Goal: Check status

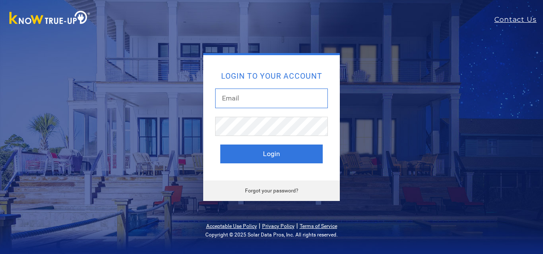
click at [261, 98] on input "text" at bounding box center [271, 98] width 113 height 20
type input "ben.akioyame@yahoo.com"
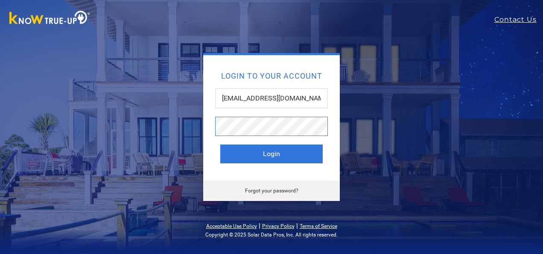
click at [220, 144] on button "Login" at bounding box center [271, 153] width 102 height 19
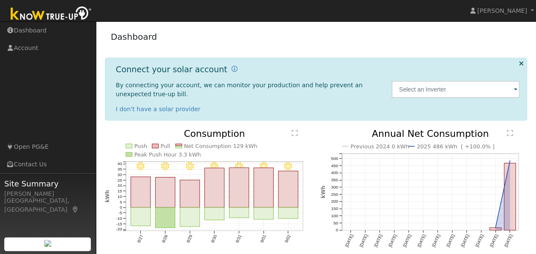
scroll to position [37, 0]
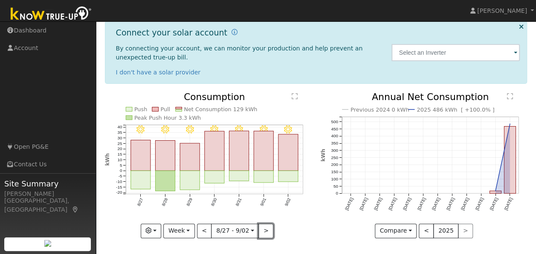
click at [264, 230] on button ">" at bounding box center [266, 230] width 15 height 15
type input "[DATE]"
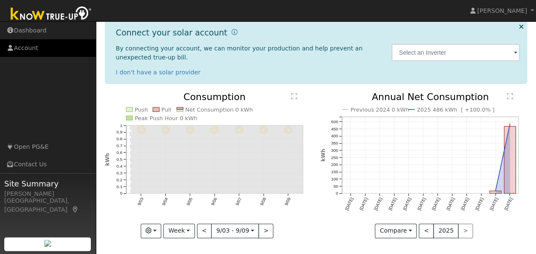
click at [28, 45] on link "Account" at bounding box center [48, 47] width 96 height 17
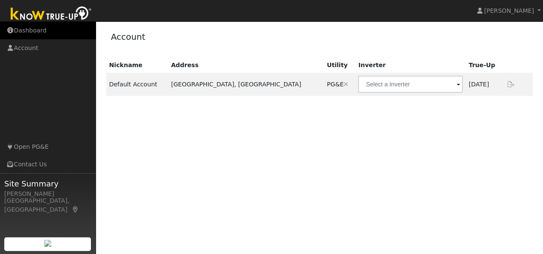
click at [35, 32] on link "Dashboard" at bounding box center [48, 30] width 96 height 17
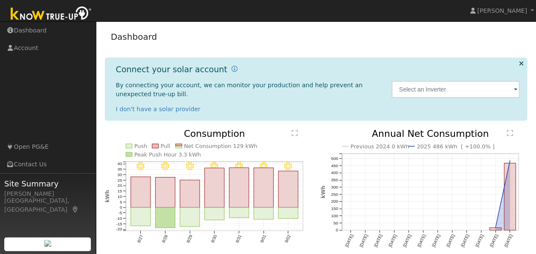
scroll to position [37, 0]
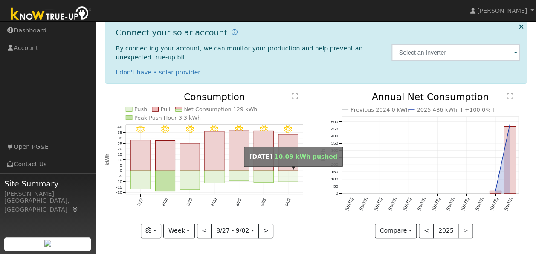
click at [288, 179] on rect "onclick=""" at bounding box center [289, 176] width 20 height 11
type input "2025-09-02"
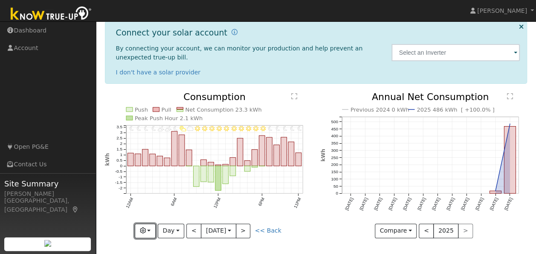
click at [142, 233] on button "button" at bounding box center [145, 230] width 21 height 15
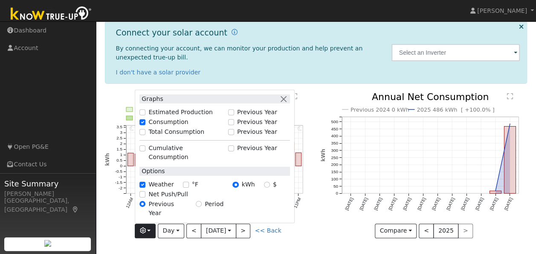
click at [142, 136] on div "Total Consumption" at bounding box center [182, 131] width 84 height 9
click at [146, 134] on input "Total Consumption" at bounding box center [143, 131] width 6 height 6
checkbox input "true"
click at [146, 115] on input "Estimated Production" at bounding box center [143, 112] width 6 height 6
checkbox input "true"
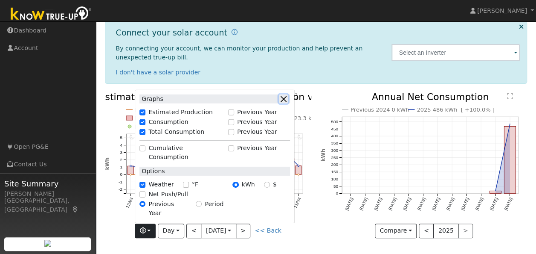
click at [283, 103] on button "button" at bounding box center [283, 98] width 9 height 9
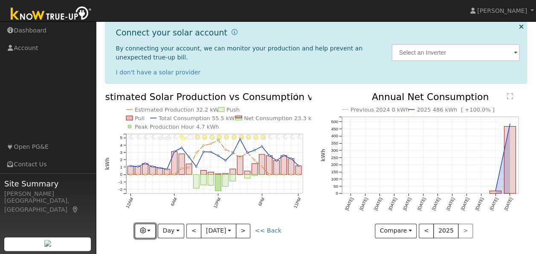
click at [153, 231] on button "button" at bounding box center [145, 230] width 21 height 15
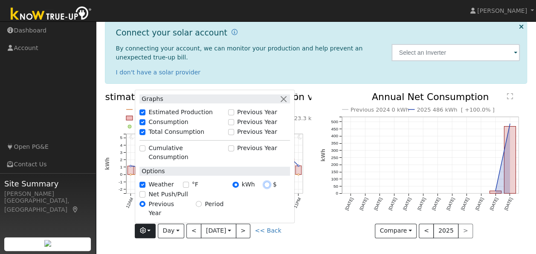
click at [269, 187] on input "$" at bounding box center [267, 184] width 6 height 6
radio input "true"
radio input "false"
click at [320, 211] on div "Previous 2024 0 kWh 2025 486 kWh [ +100.0% ] Sep '24 Oct '24 Nov '24 Dec '24 Ja…" at bounding box center [424, 171] width 216 height 158
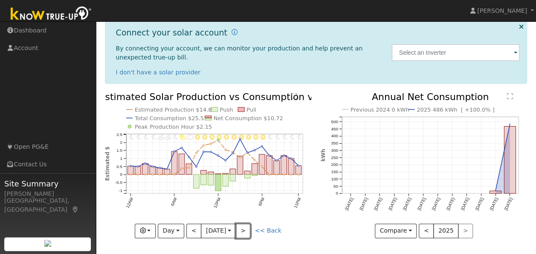
click at [245, 228] on button ">" at bounding box center [243, 230] width 15 height 15
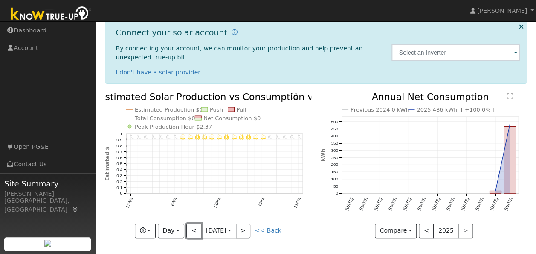
click at [195, 230] on button "<" at bounding box center [193, 230] width 15 height 15
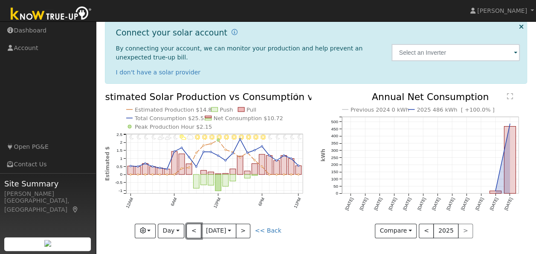
click at [195, 230] on button "<" at bounding box center [193, 230] width 15 height 15
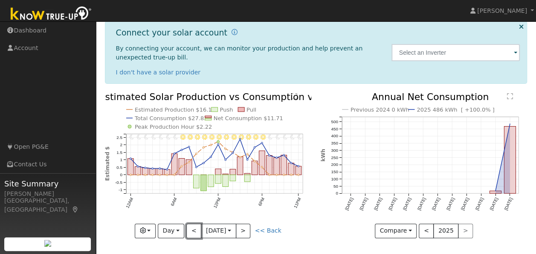
click at [195, 230] on button "<" at bounding box center [193, 230] width 15 height 15
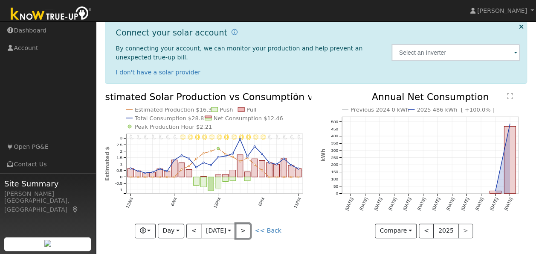
click at [243, 228] on button ">" at bounding box center [243, 230] width 15 height 15
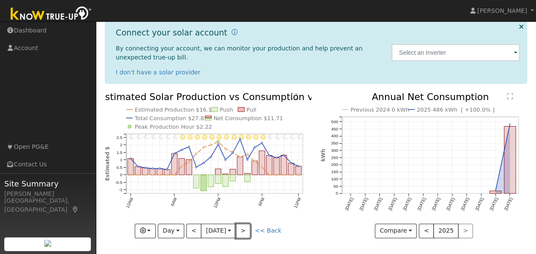
click at [246, 226] on button ">" at bounding box center [243, 230] width 15 height 15
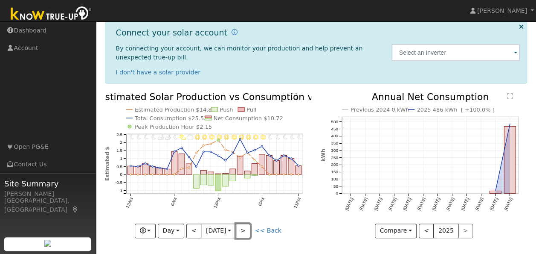
click at [248, 229] on button ">" at bounding box center [243, 230] width 15 height 15
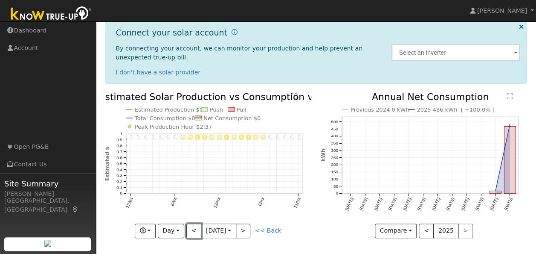
click at [197, 226] on button "<" at bounding box center [193, 230] width 15 height 15
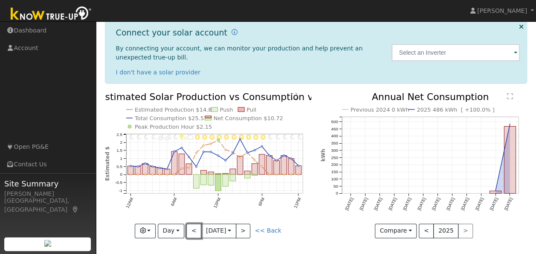
click at [197, 226] on button "<" at bounding box center [193, 230] width 15 height 15
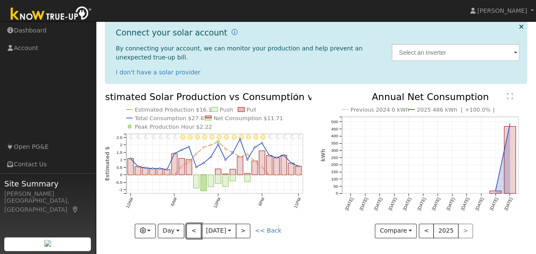
click at [197, 226] on button "<" at bounding box center [193, 230] width 15 height 15
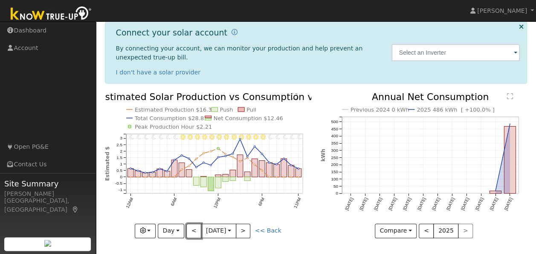
click at [197, 226] on button "<" at bounding box center [193, 230] width 15 height 15
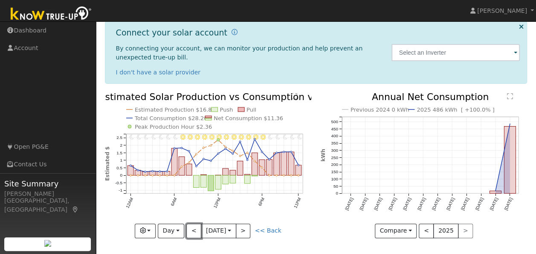
click at [197, 226] on button "<" at bounding box center [193, 230] width 15 height 15
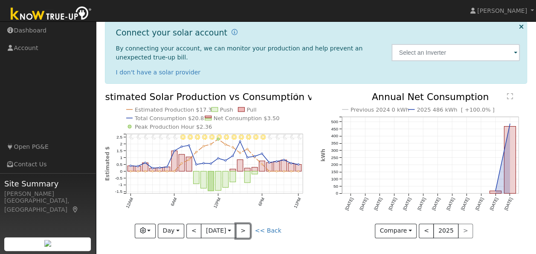
click at [240, 229] on button ">" at bounding box center [243, 230] width 15 height 15
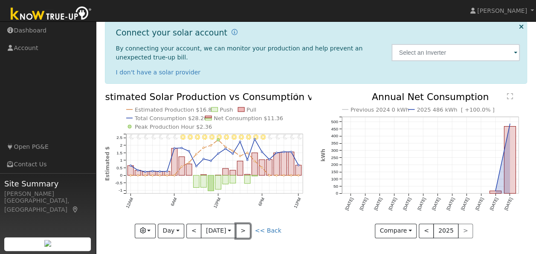
click at [248, 233] on button ">" at bounding box center [243, 230] width 15 height 15
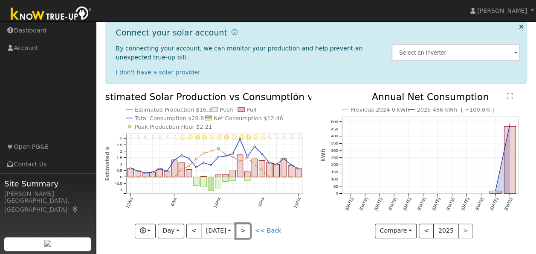
click at [250, 228] on button ">" at bounding box center [243, 230] width 15 height 15
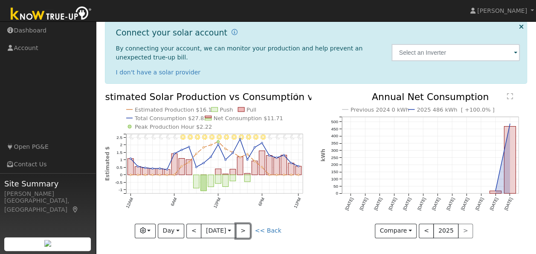
click at [245, 224] on button ">" at bounding box center [243, 230] width 15 height 15
type input "2025-09-02"
